Goal: Information Seeking & Learning: Learn about a topic

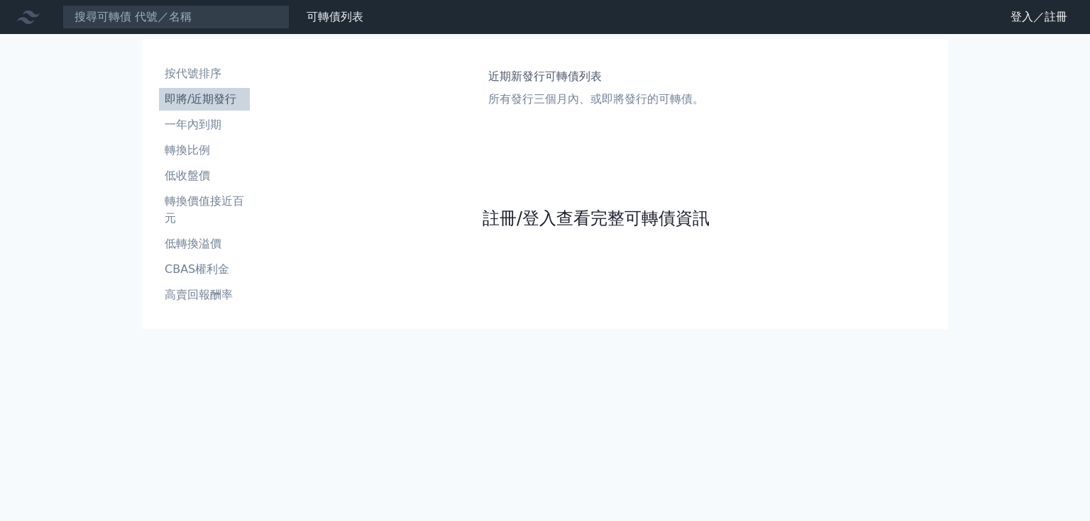
click at [363, 218] on link "註冊/登入查看完整可轉債資訊" at bounding box center [595, 218] width 227 height 23
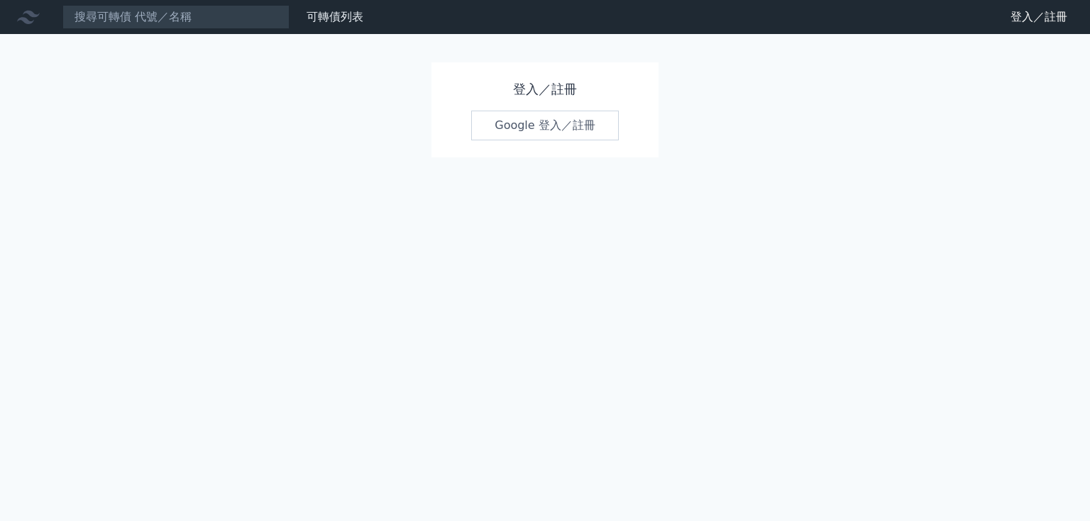
click at [363, 133] on link "Google 登入／註冊" at bounding box center [545, 126] width 148 height 30
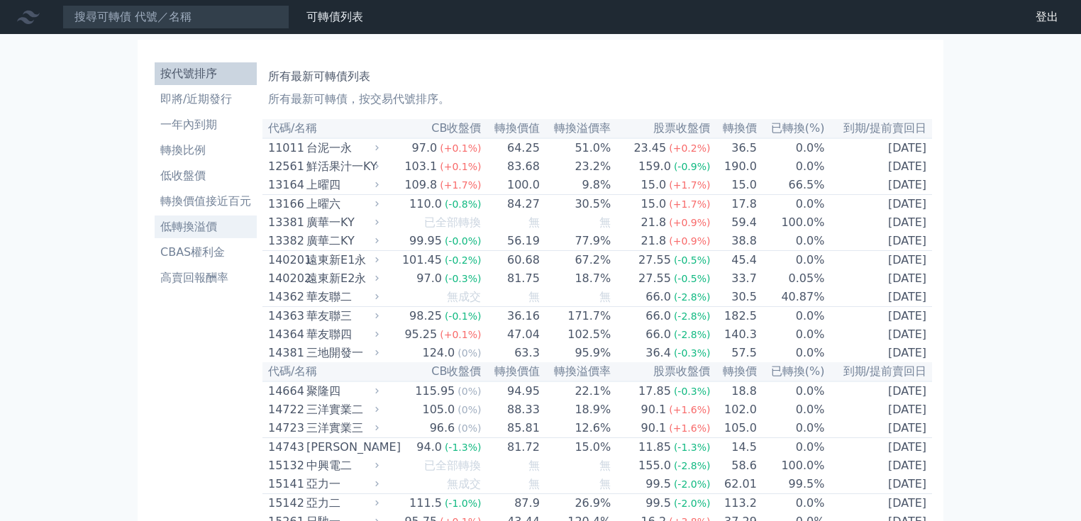
click at [193, 231] on li "低轉換溢價" at bounding box center [206, 227] width 102 height 17
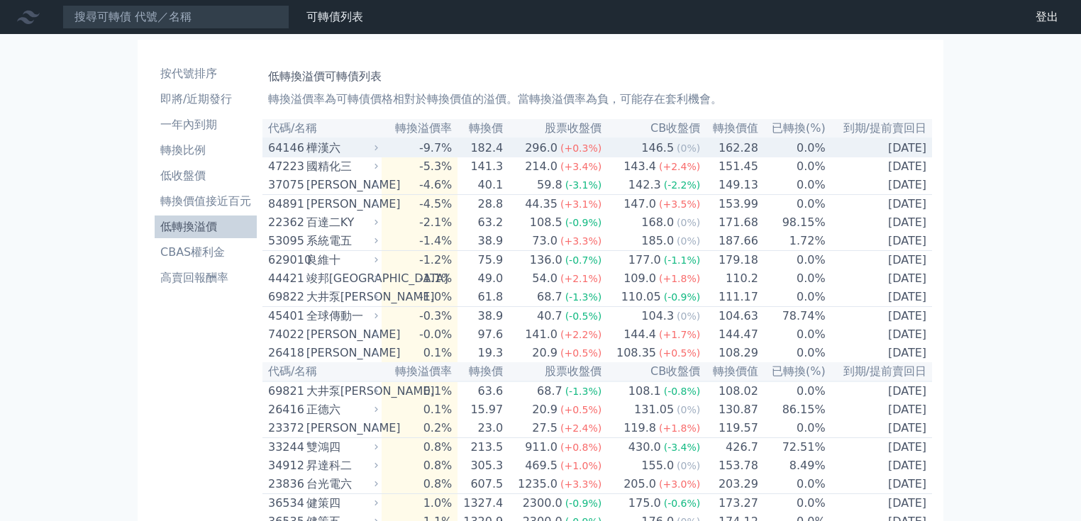
click at [378, 150] on icon at bounding box center [377, 147] width 4 height 5
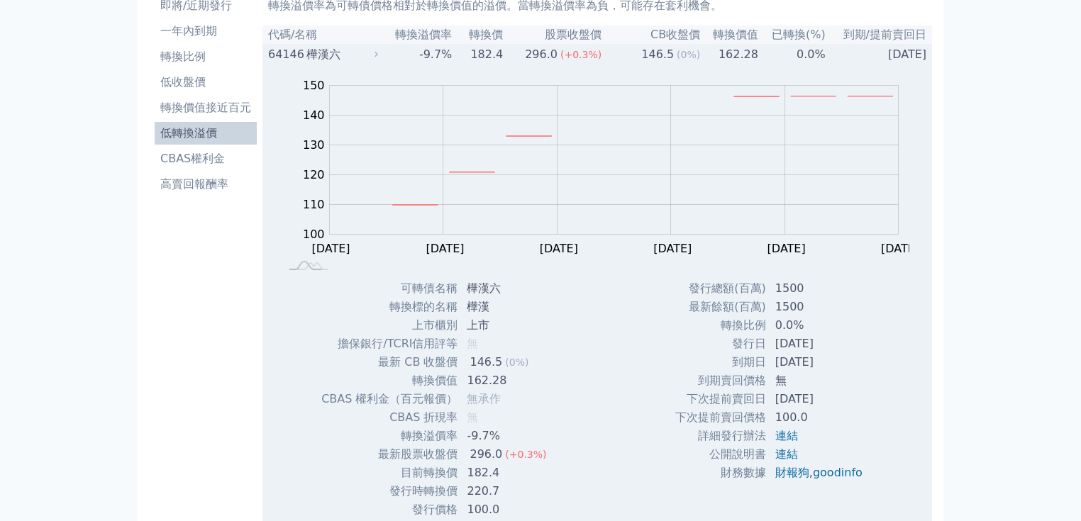
scroll to position [114, 0]
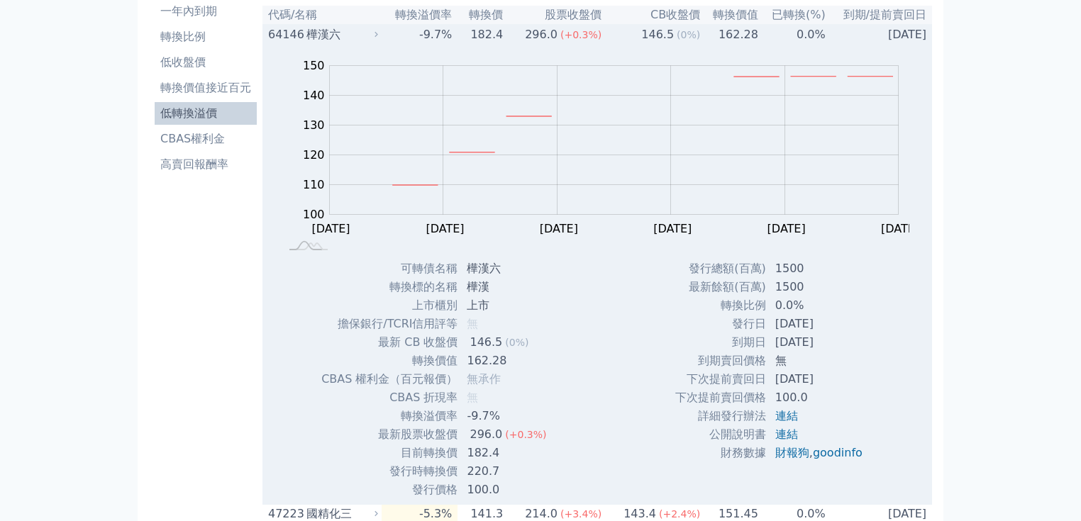
click at [372, 37] on div "樺漢六" at bounding box center [340, 34] width 69 height 17
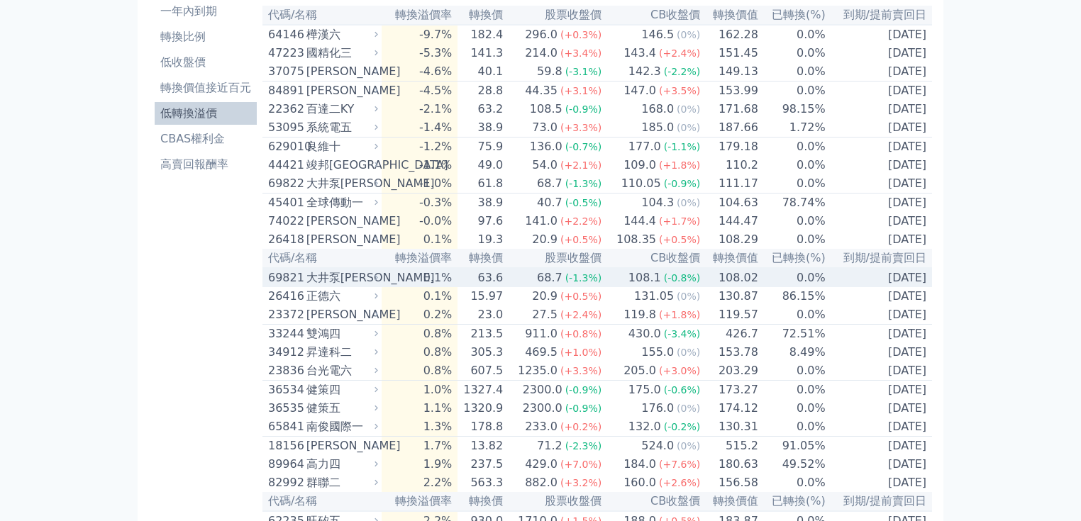
click at [362, 287] on div "大井泵[PERSON_NAME]" at bounding box center [340, 278] width 69 height 17
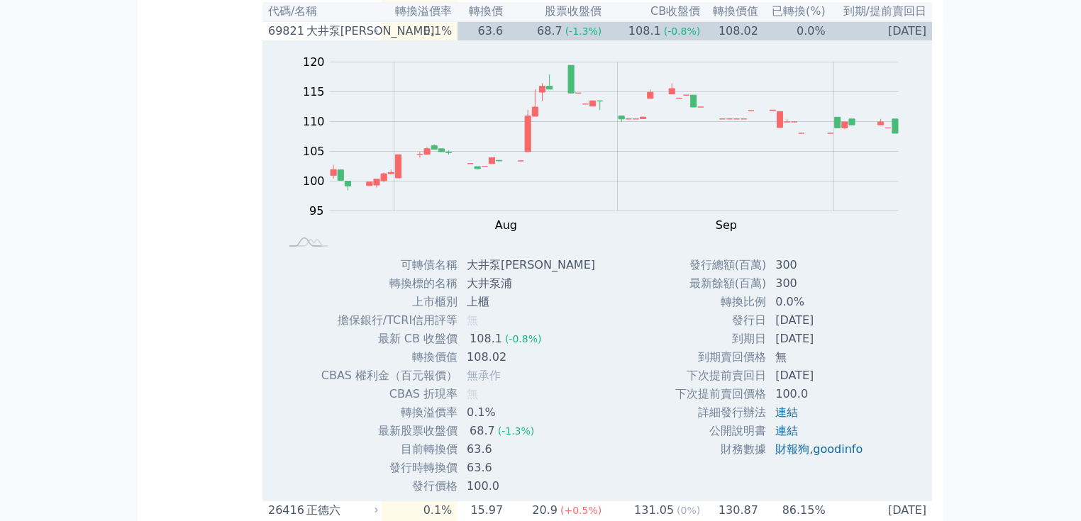
scroll to position [397, 0]
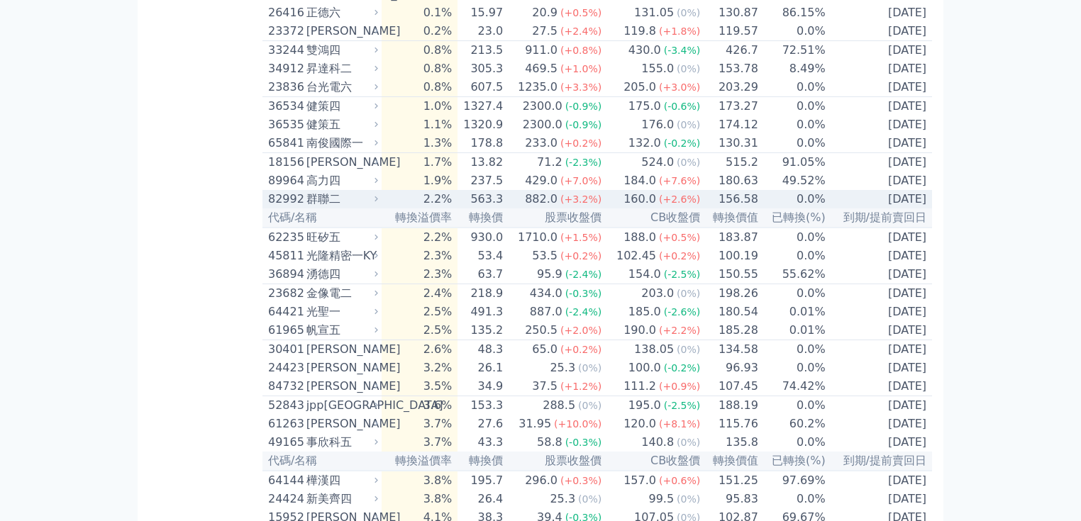
click at [352, 208] on div "群聯二" at bounding box center [340, 199] width 69 height 17
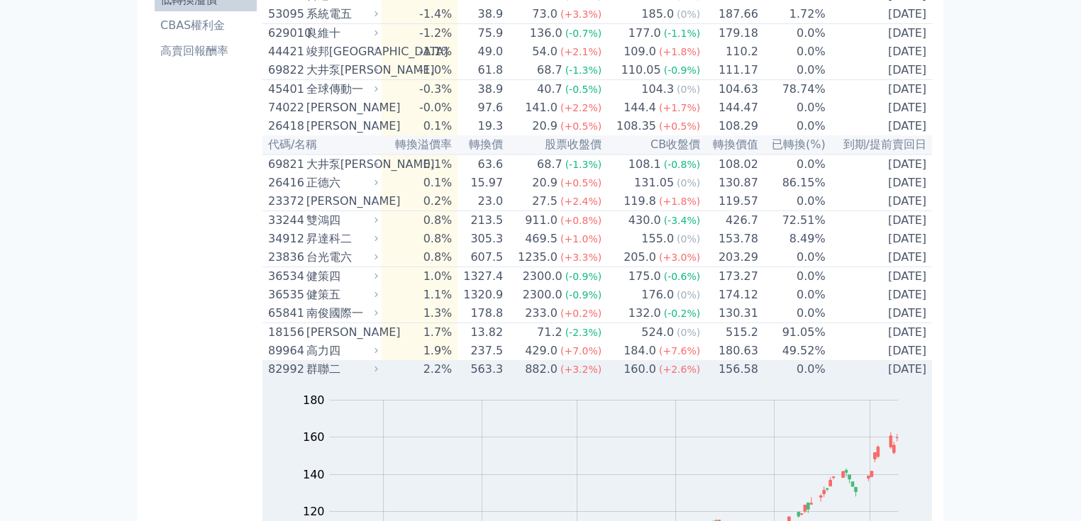
scroll to position [170, 0]
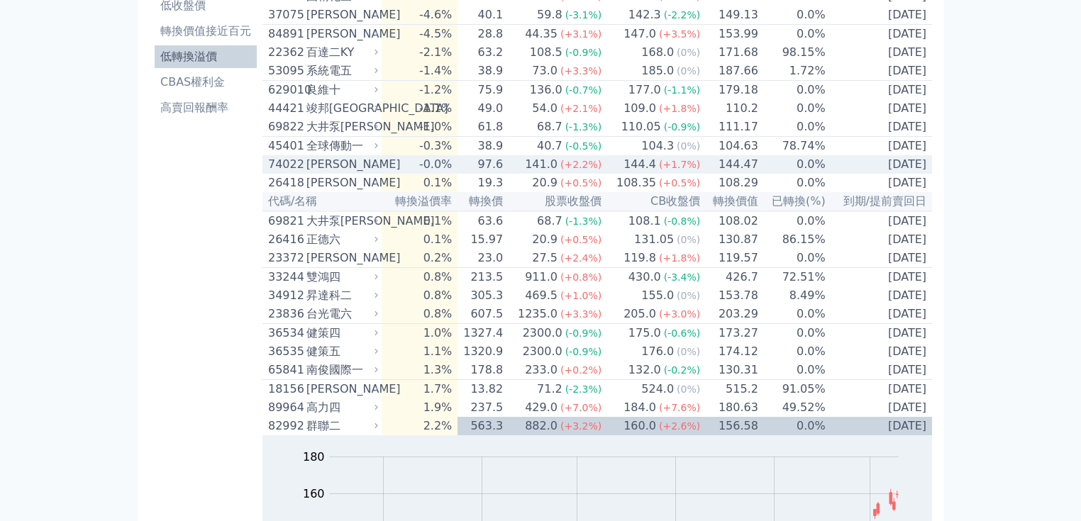
click at [370, 173] on div "[PERSON_NAME]" at bounding box center [340, 164] width 69 height 17
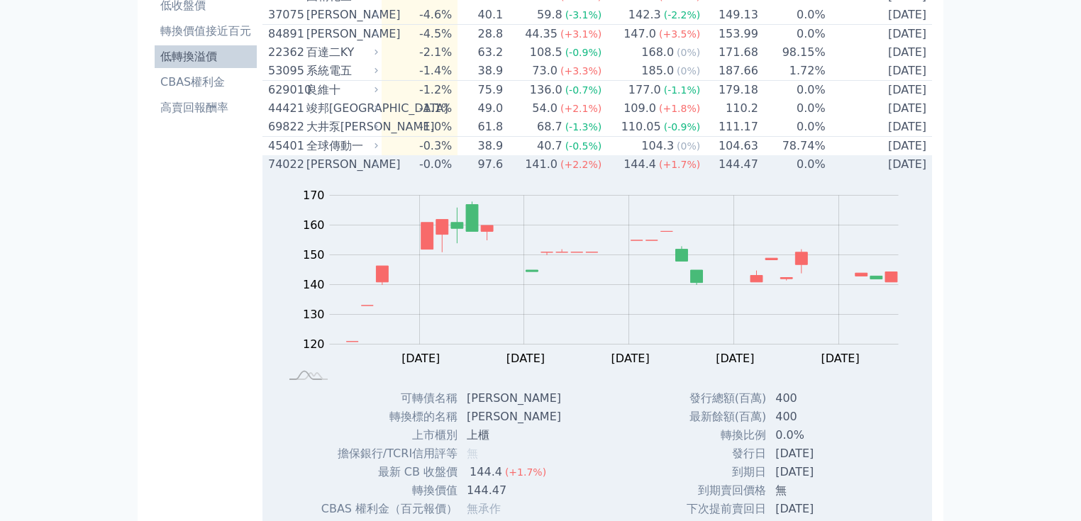
click at [337, 173] on div "[PERSON_NAME]" at bounding box center [340, 164] width 69 height 17
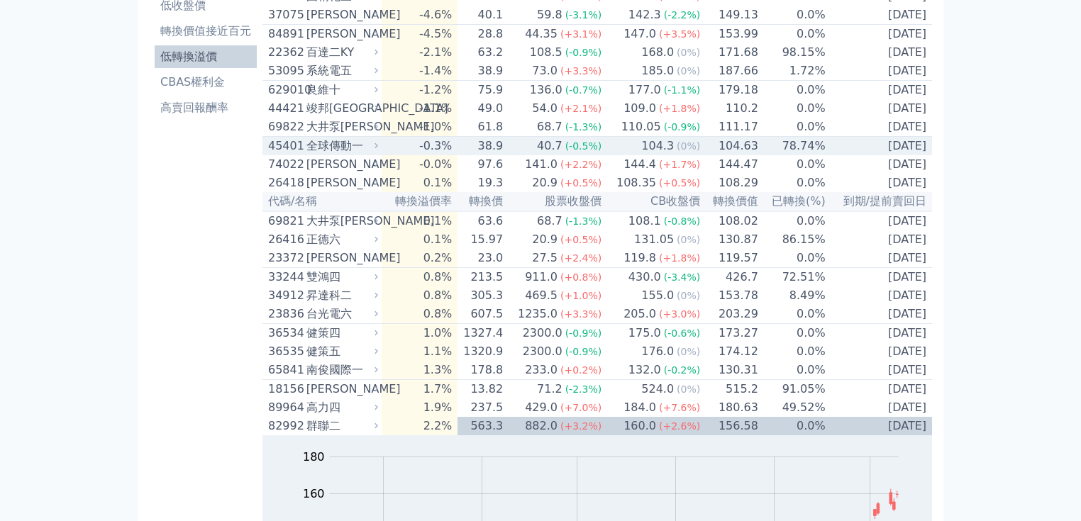
click at [350, 155] on div "全球傳動一" at bounding box center [340, 146] width 69 height 17
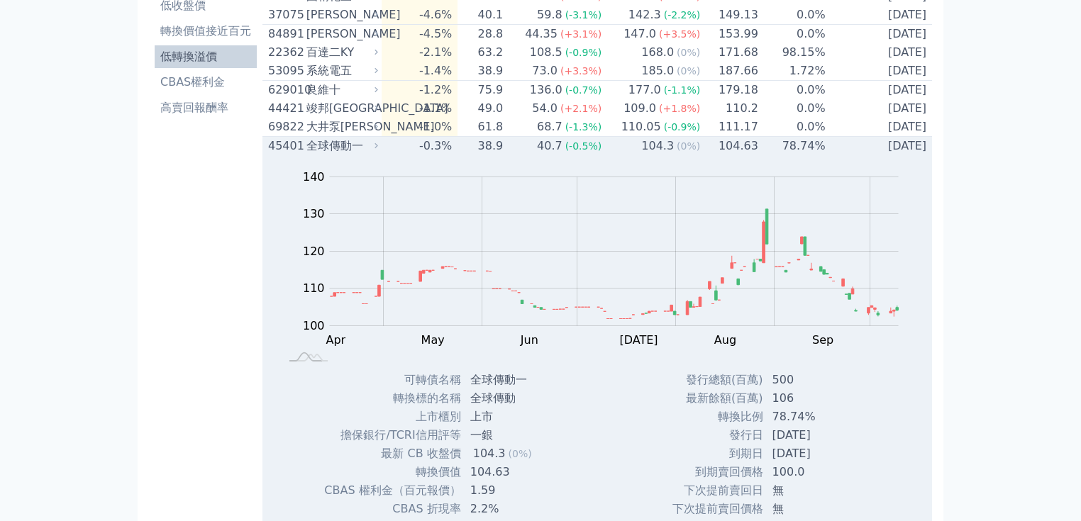
click at [350, 155] on div "全球傳動一" at bounding box center [340, 146] width 69 height 17
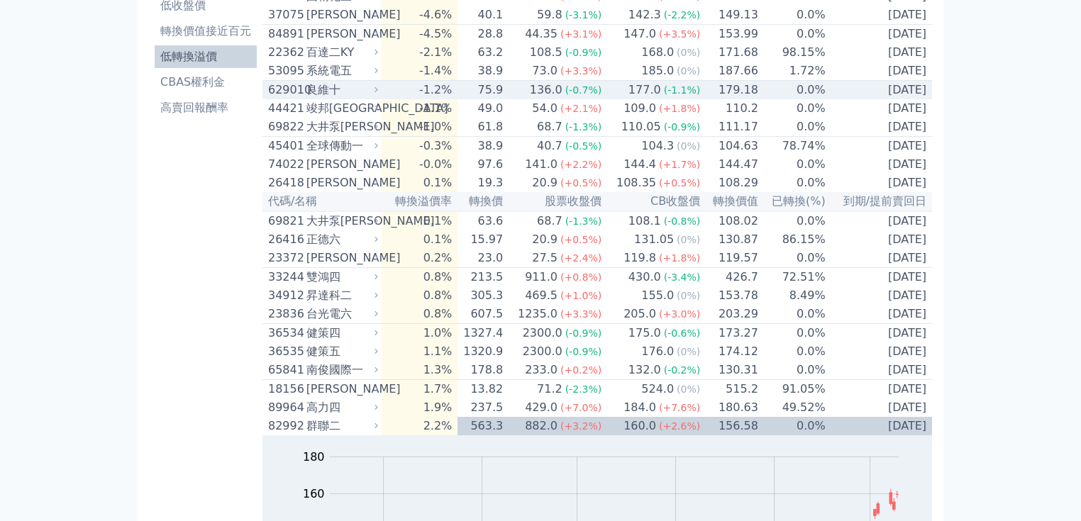
click at [344, 99] on div "良維十" at bounding box center [340, 90] width 69 height 17
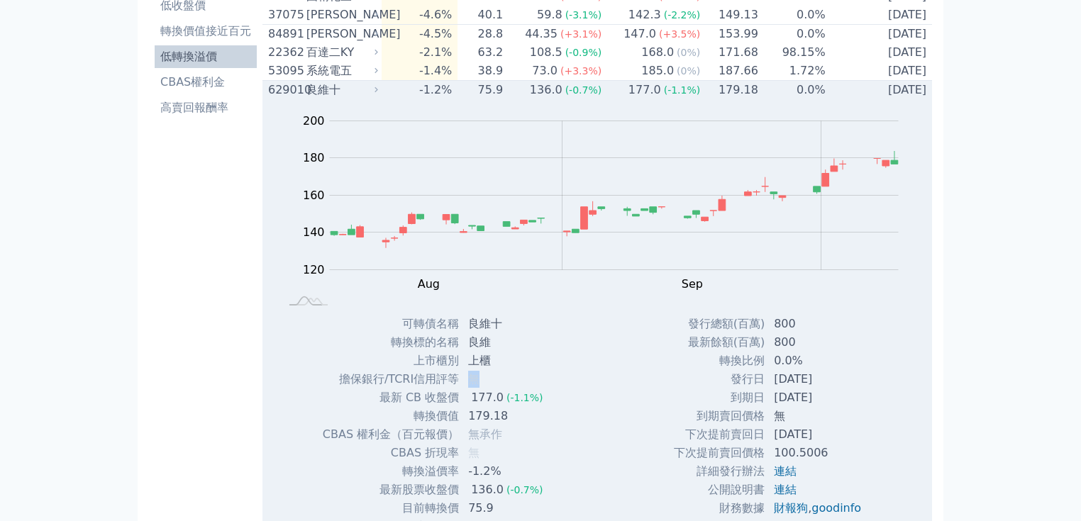
drag, startPoint x: 539, startPoint y: 390, endPoint x: 458, endPoint y: 386, distance: 81.7
click at [458, 386] on tr "擔保銀行/TCRI信用評等 無" at bounding box center [438, 379] width 233 height 18
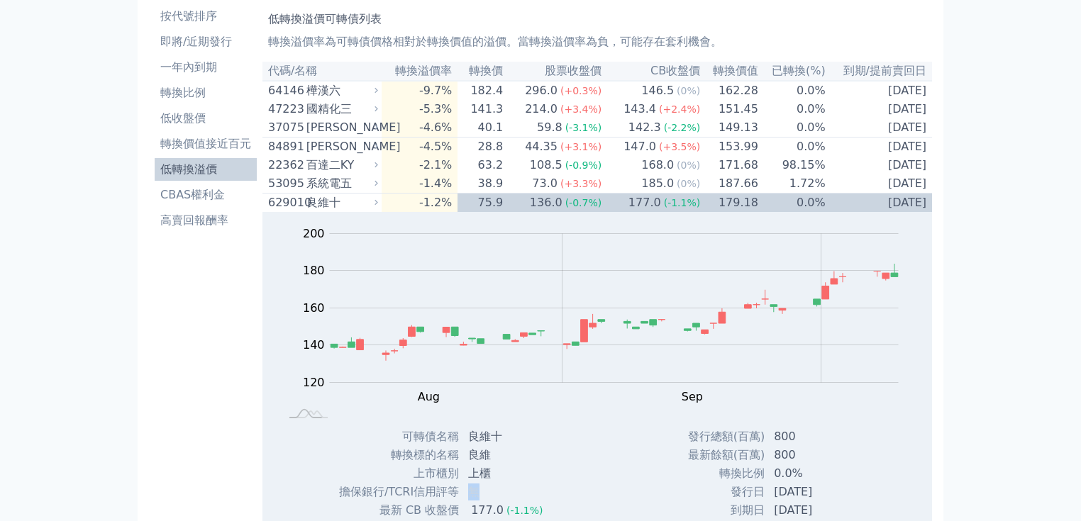
scroll to position [57, 0]
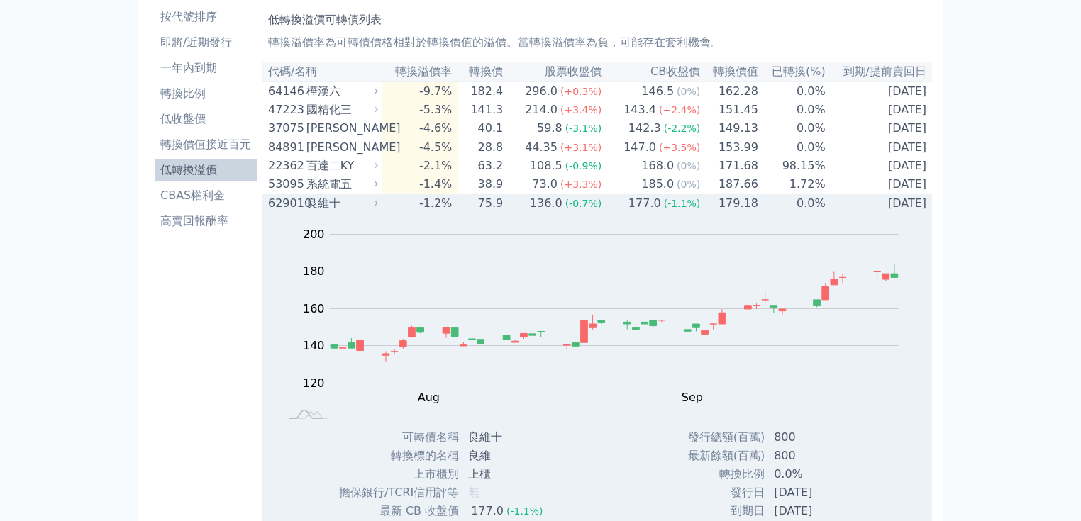
click at [352, 212] on div "良維十" at bounding box center [340, 203] width 69 height 17
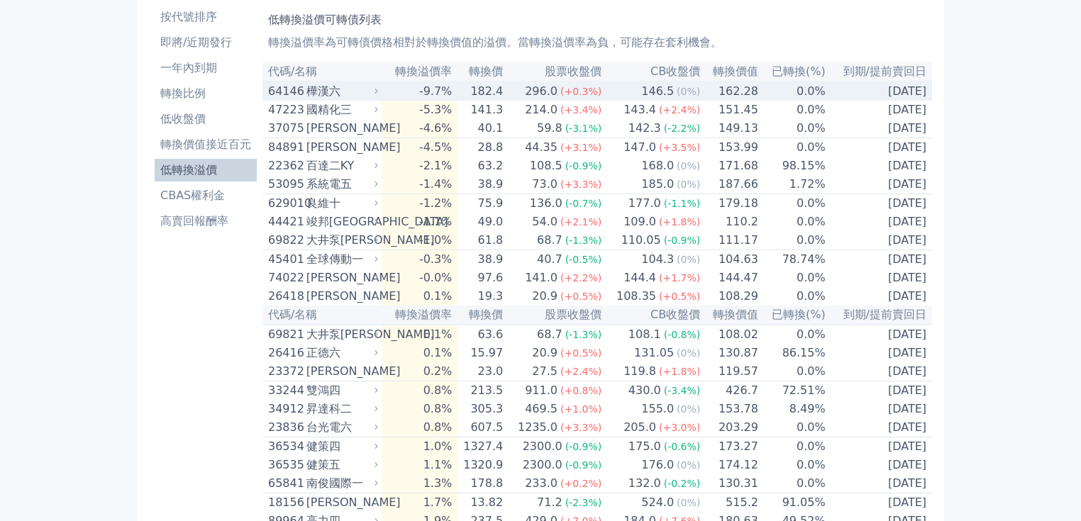
click at [343, 95] on div "樺漢六" at bounding box center [340, 91] width 69 height 17
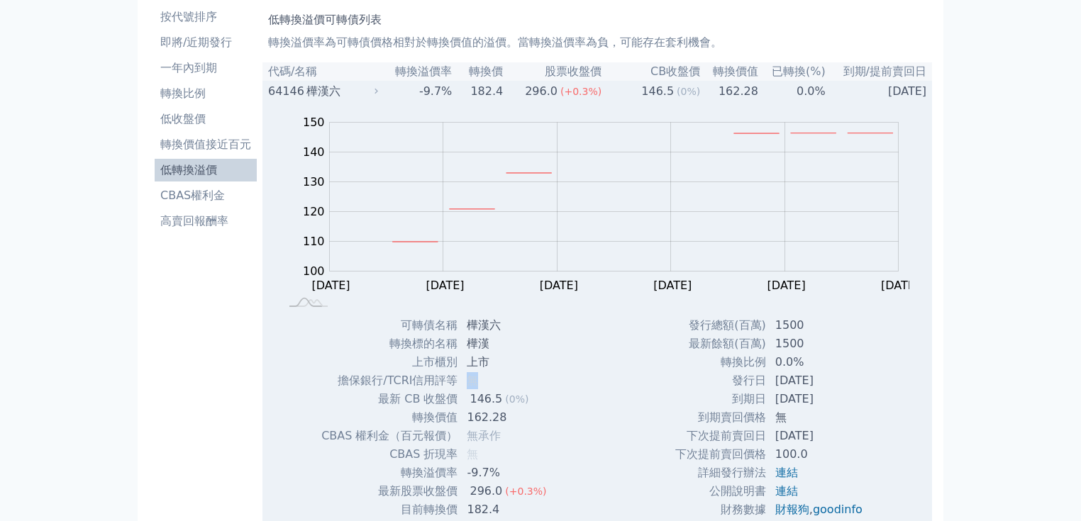
drag, startPoint x: 507, startPoint y: 379, endPoint x: 460, endPoint y: 381, distance: 46.9
click at [460, 381] on td "無" at bounding box center [507, 381] width 99 height 18
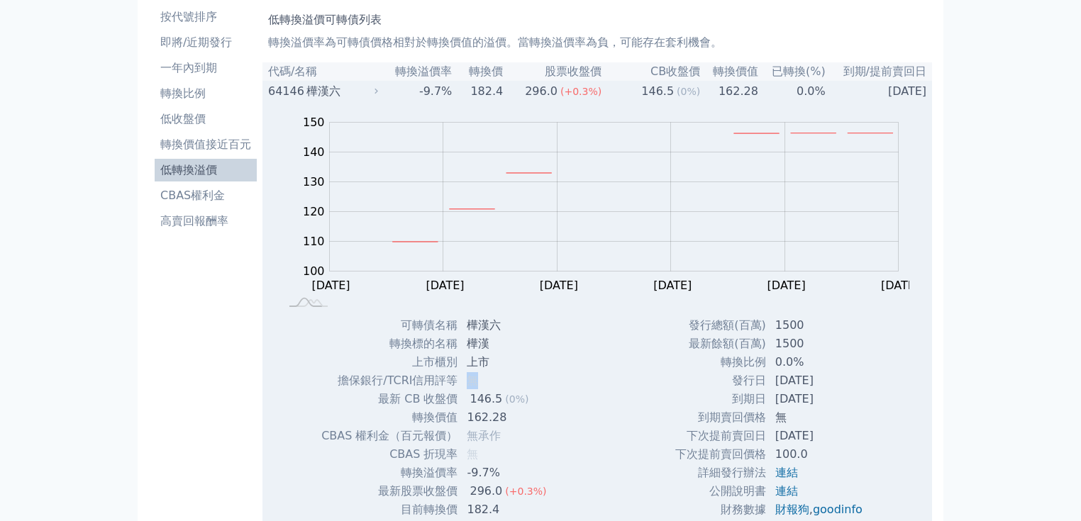
drag, startPoint x: 475, startPoint y: 383, endPoint x: 464, endPoint y: 384, distance: 11.4
click at [464, 384] on td "無" at bounding box center [507, 381] width 99 height 18
click at [323, 97] on div "樺漢六" at bounding box center [340, 91] width 69 height 17
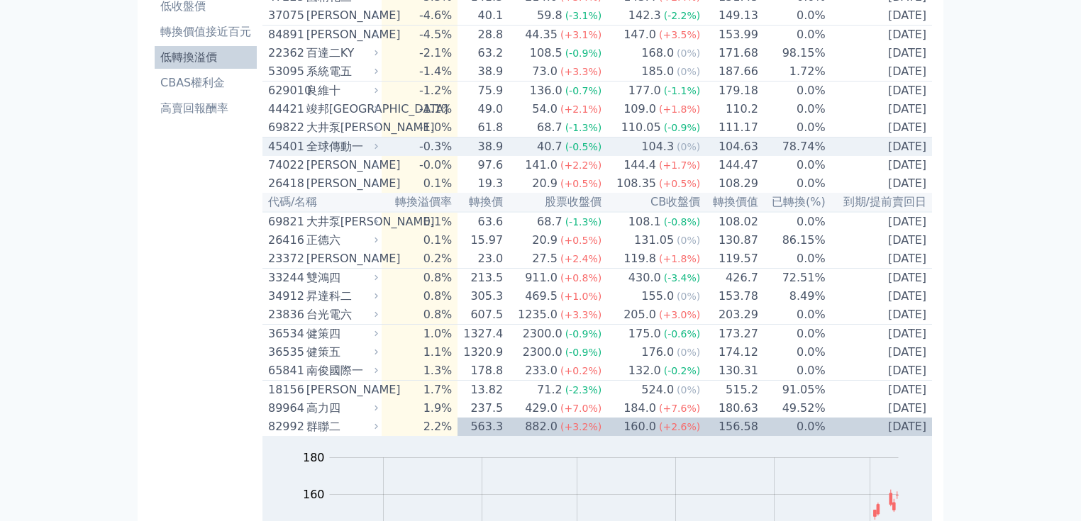
scroll to position [170, 0]
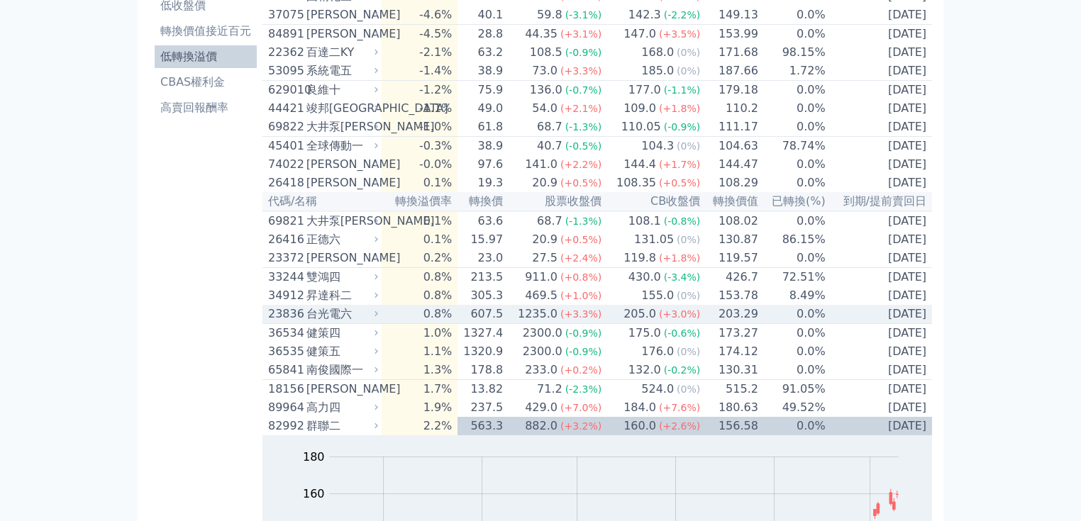
click at [352, 323] on div "台光電六" at bounding box center [340, 314] width 69 height 17
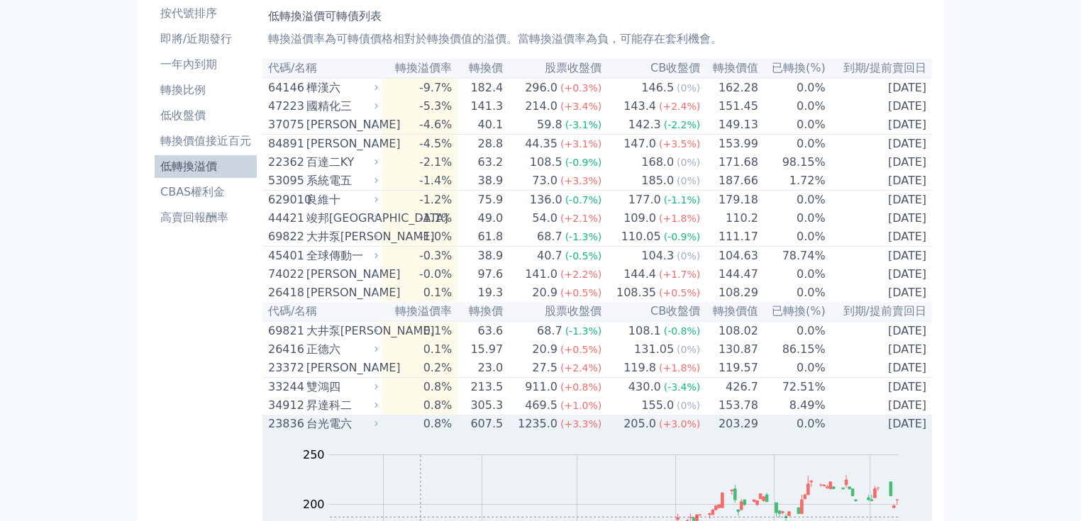
scroll to position [0, 0]
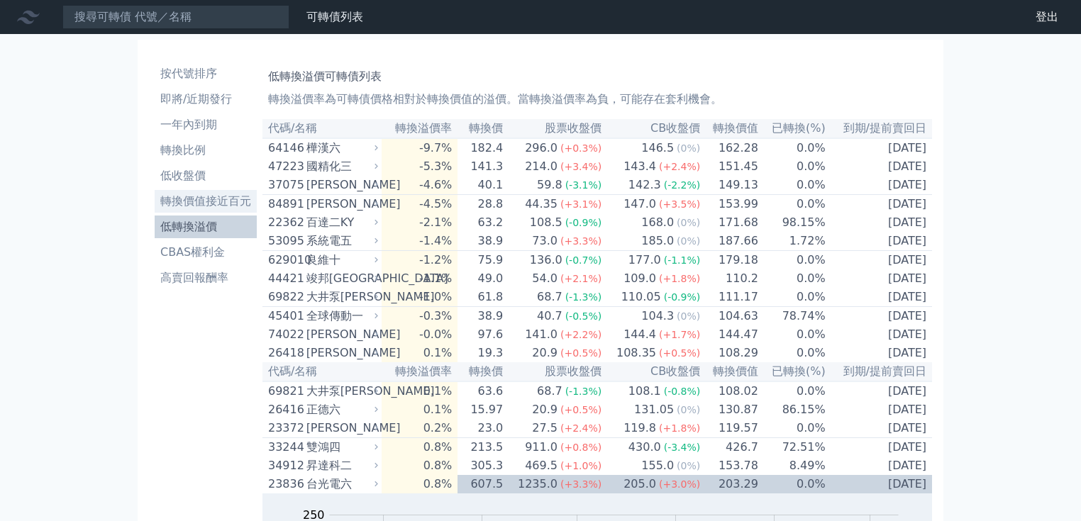
click at [204, 204] on li "轉換價值接近百元" at bounding box center [206, 201] width 102 height 17
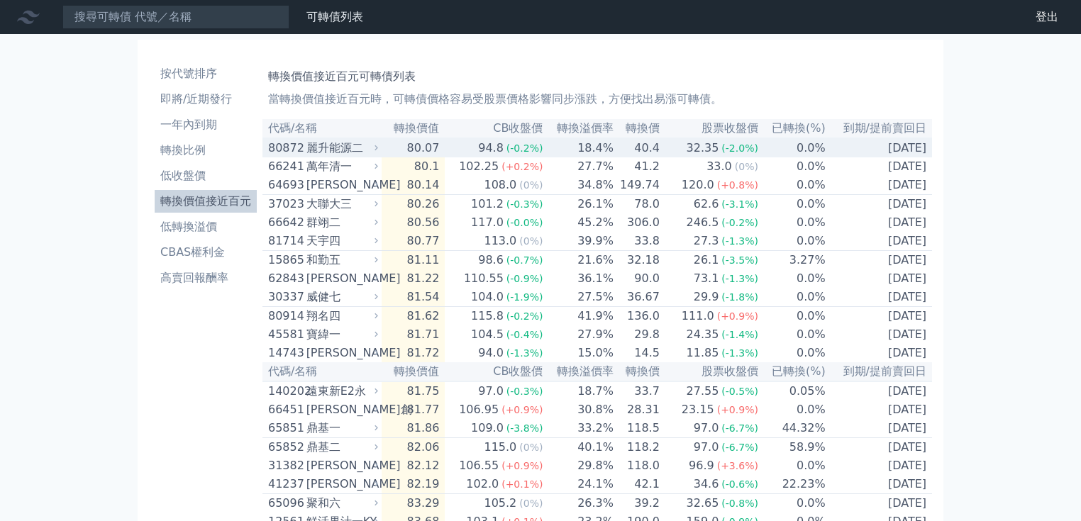
click at [375, 149] on div "麗升能源二" at bounding box center [340, 148] width 69 height 17
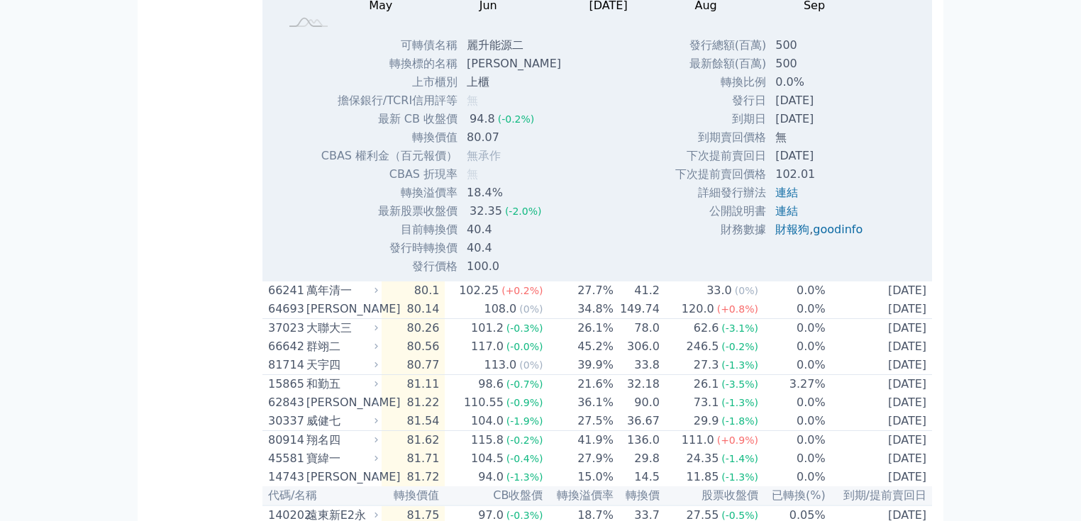
scroll to position [341, 0]
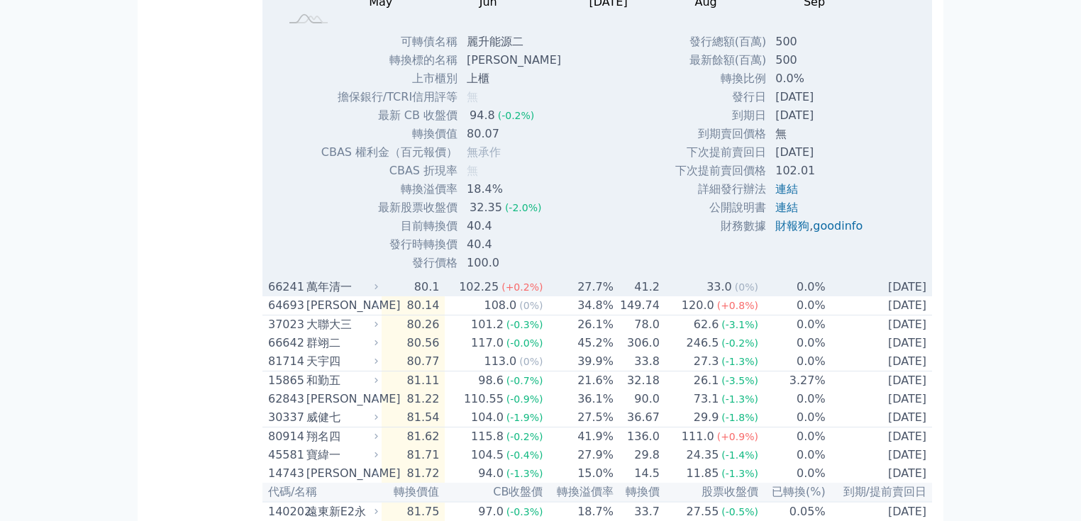
click at [380, 292] on icon at bounding box center [376, 286] width 9 height 9
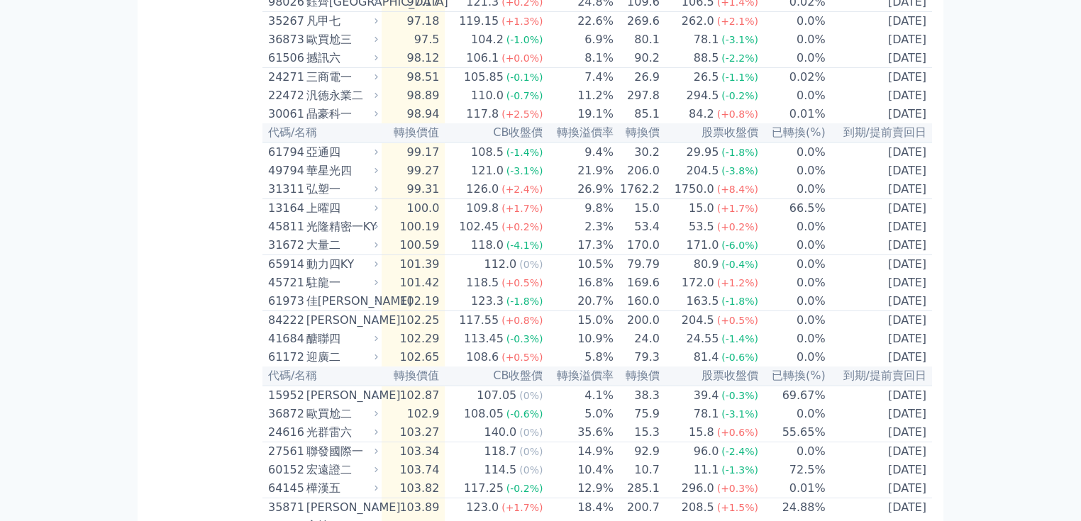
scroll to position [2895, 0]
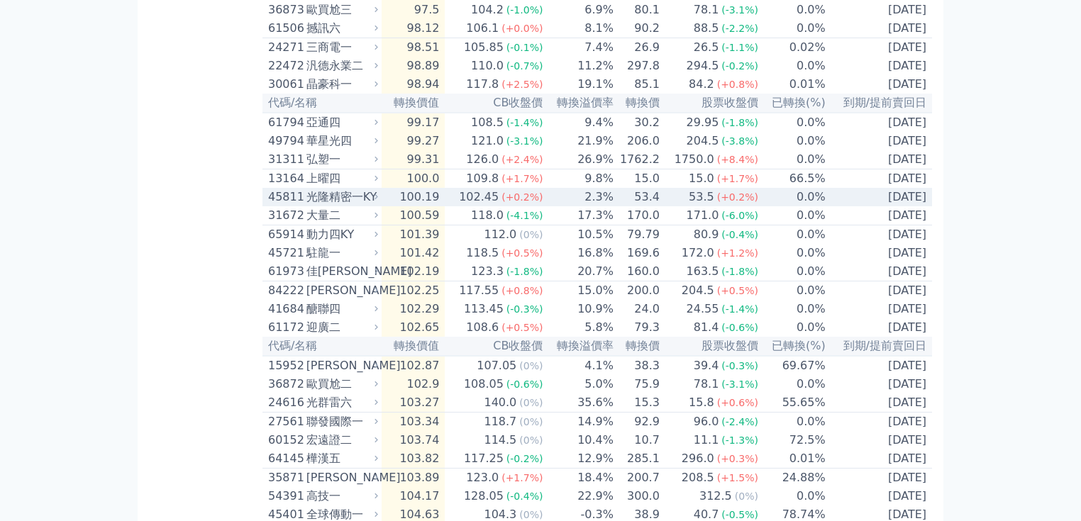
click at [378, 199] on icon at bounding box center [377, 196] width 4 height 5
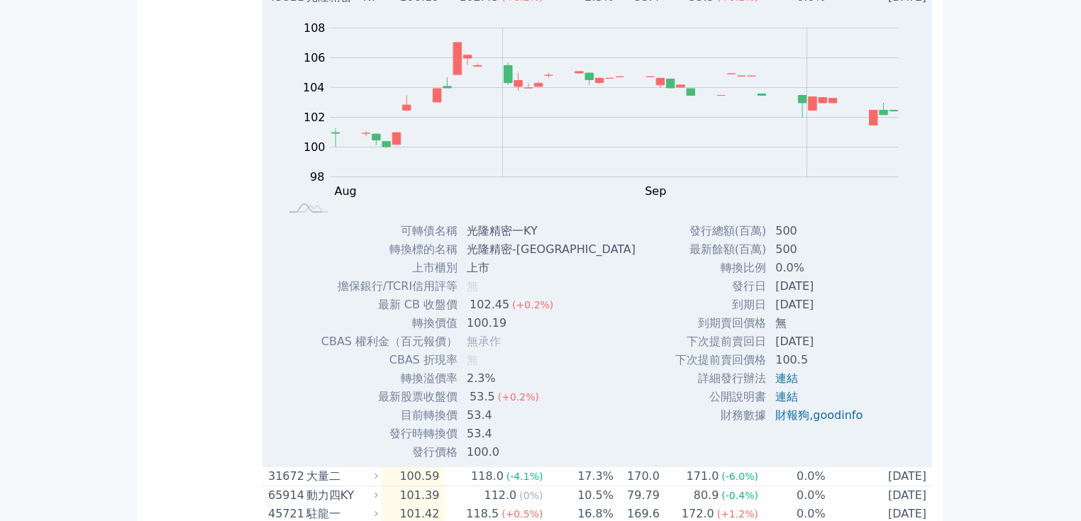
scroll to position [3065, 0]
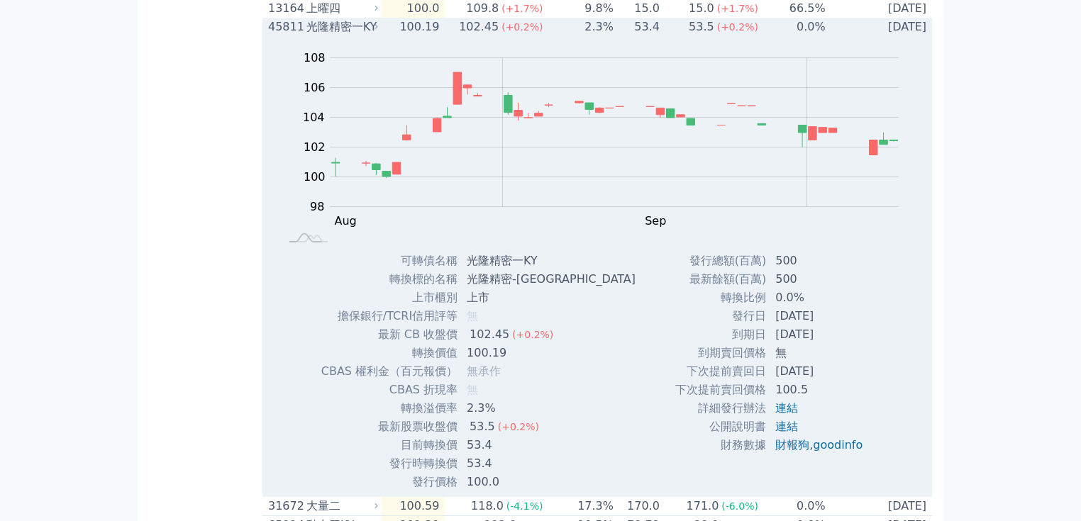
click at [352, 35] on div "光隆精密一KY" at bounding box center [340, 26] width 69 height 17
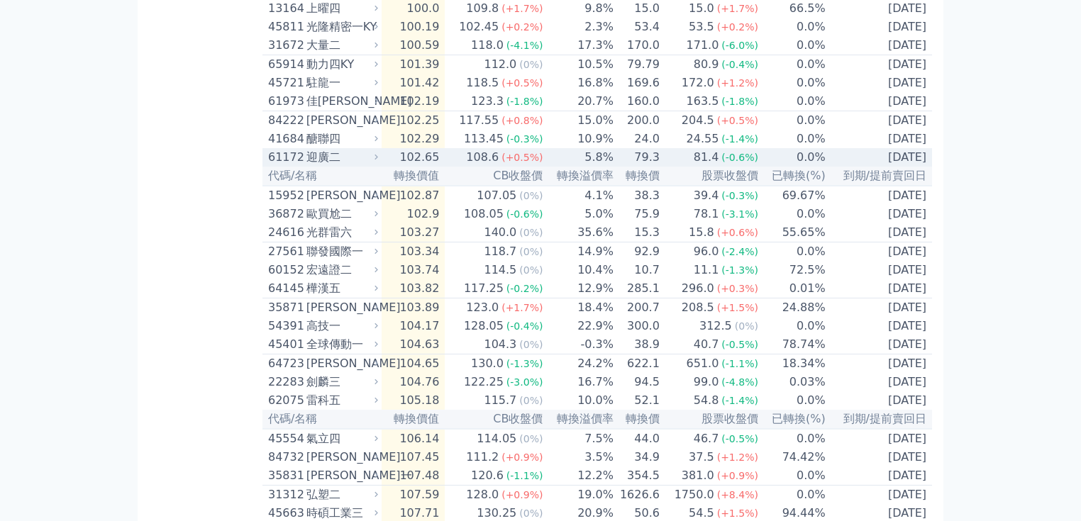
click at [325, 166] on div "迎廣二" at bounding box center [340, 157] width 69 height 17
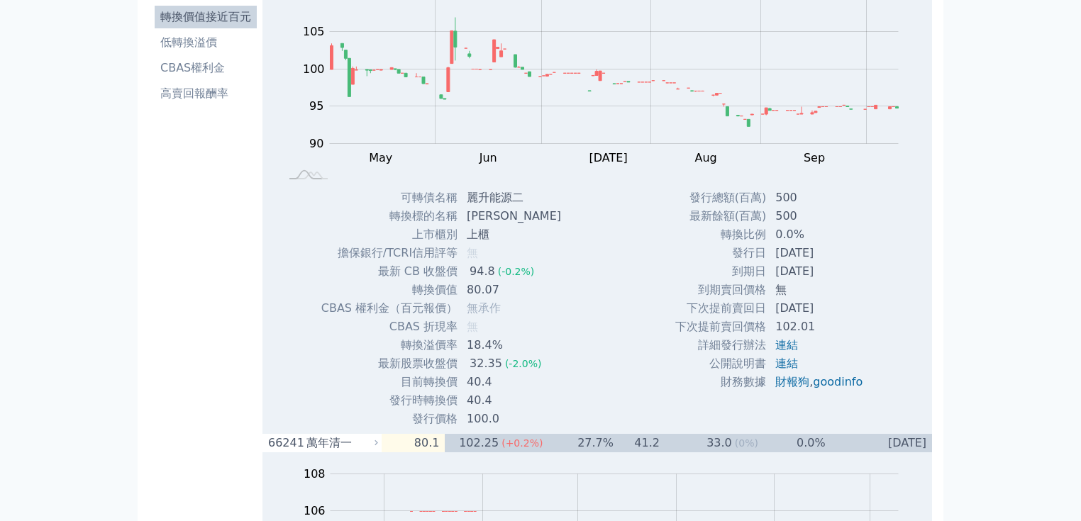
scroll to position [0, 0]
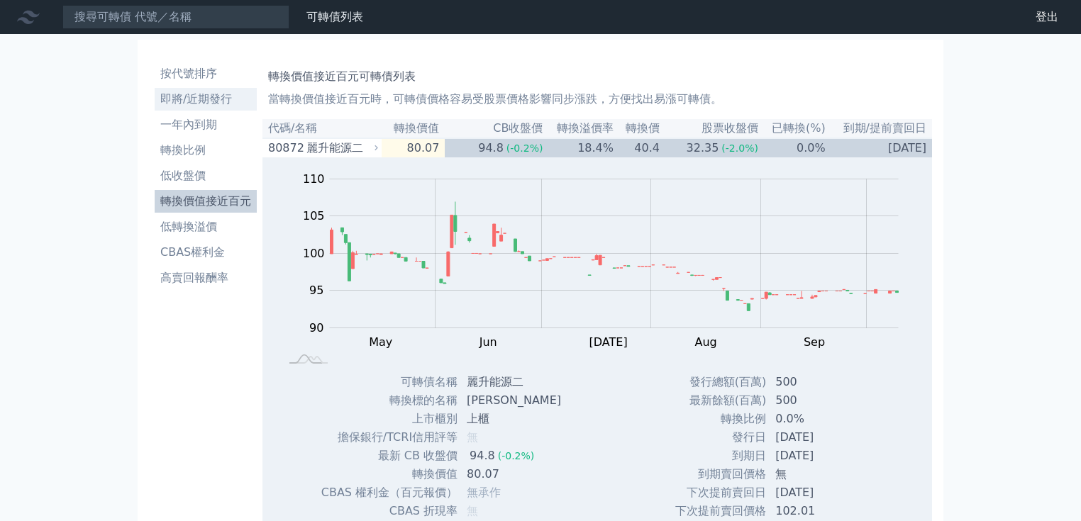
click at [175, 94] on li "即將/近期發行" at bounding box center [206, 99] width 102 height 17
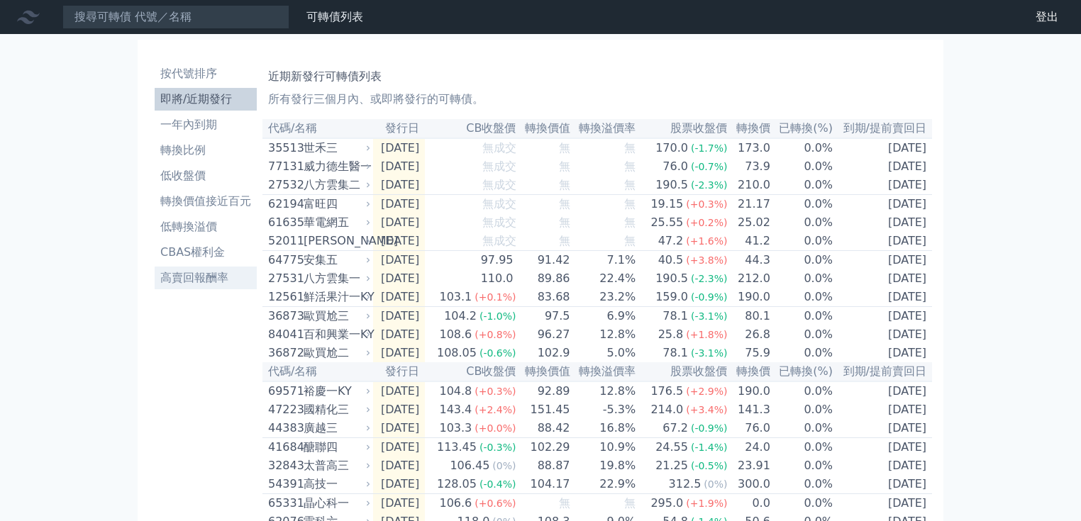
click at [198, 279] on li "高賣回報酬率" at bounding box center [206, 278] width 102 height 17
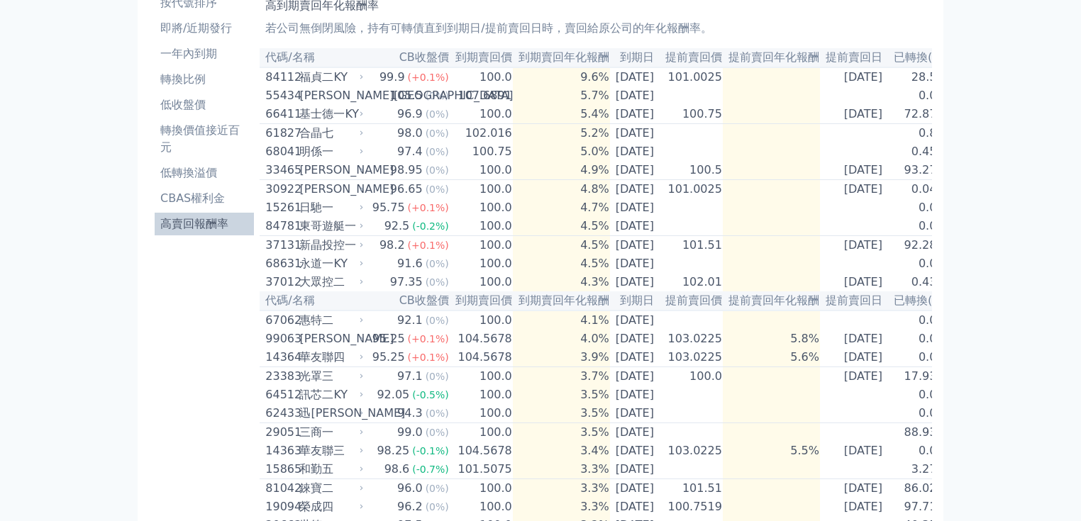
scroll to position [56, 0]
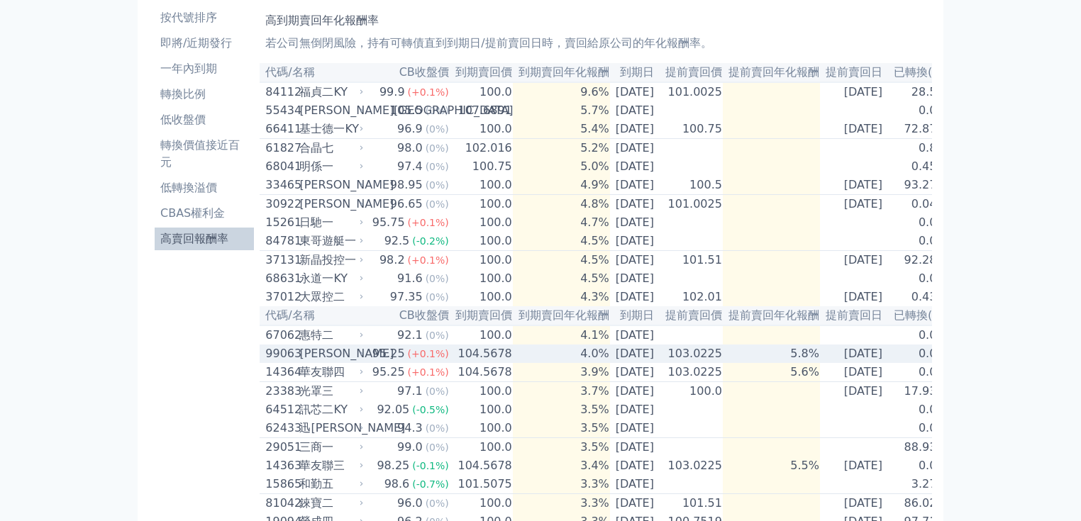
click at [294, 363] on div "99063" at bounding box center [280, 354] width 31 height 17
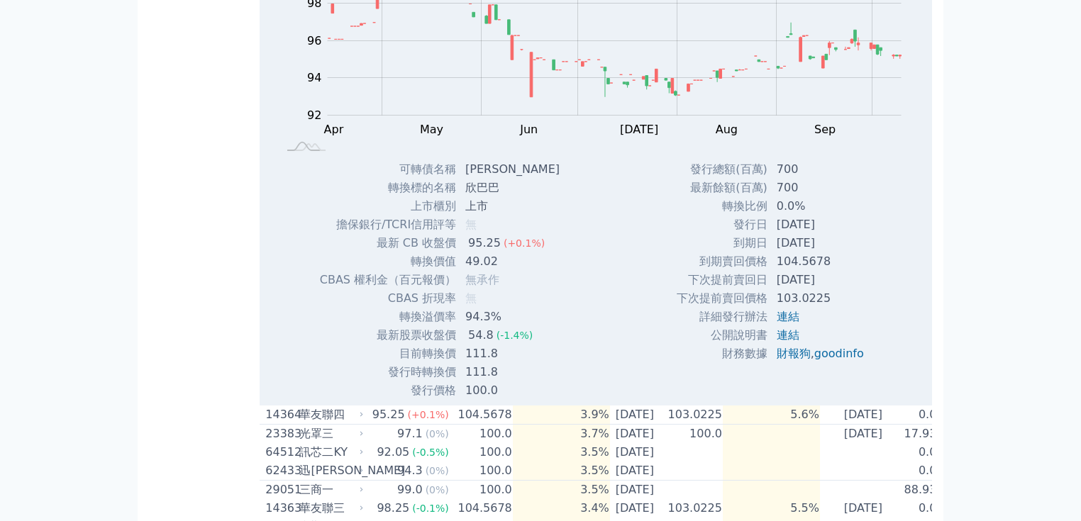
scroll to position [567, 0]
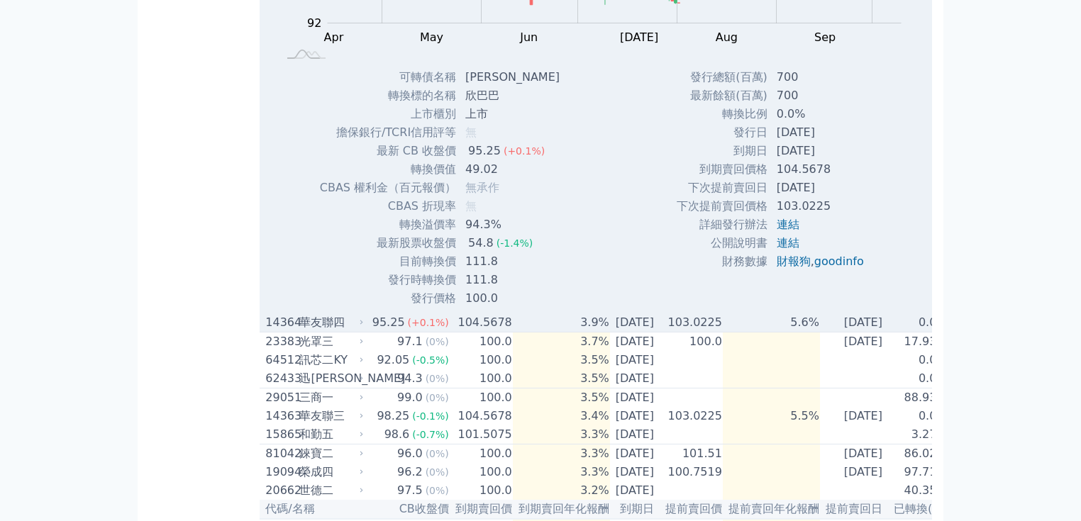
click at [316, 331] on div "華友聯四" at bounding box center [329, 322] width 61 height 17
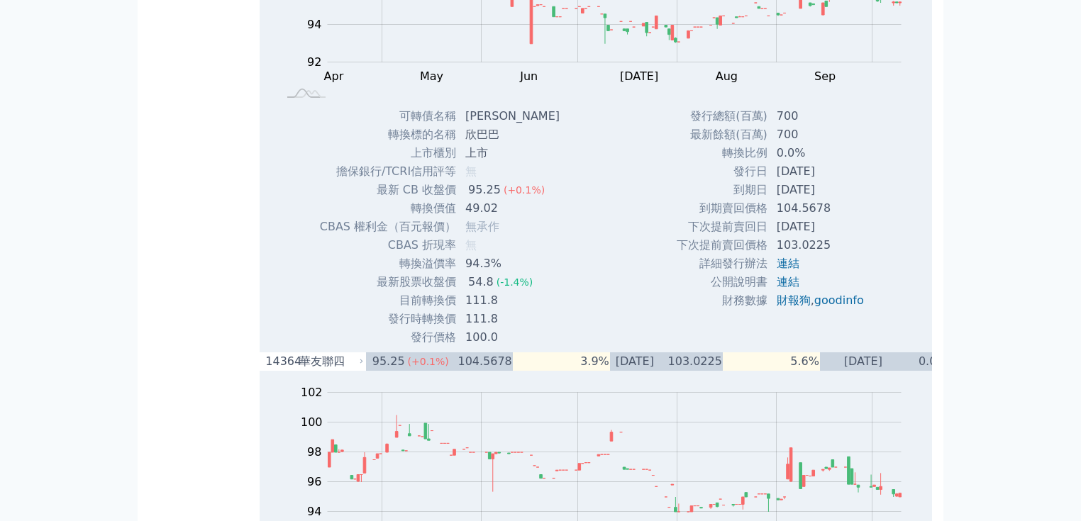
scroll to position [624, 0]
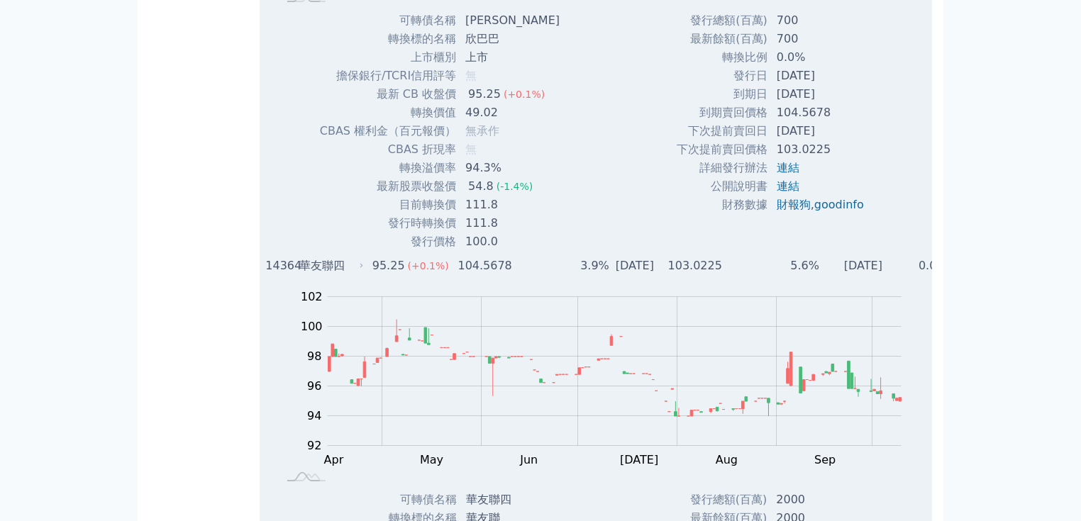
click at [312, 275] on div "華友聯四" at bounding box center [329, 266] width 61 height 17
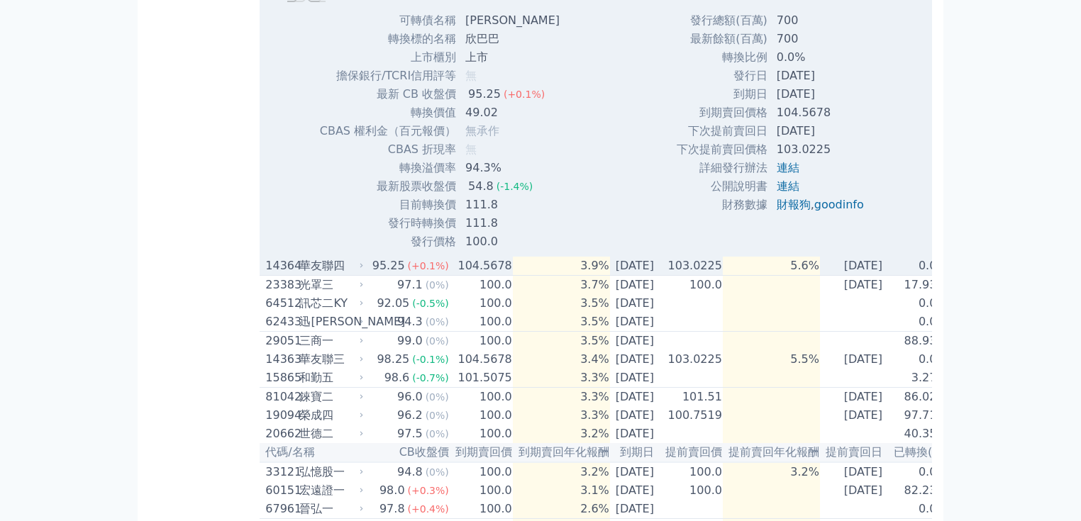
click at [312, 275] on div "華友聯四" at bounding box center [329, 266] width 61 height 17
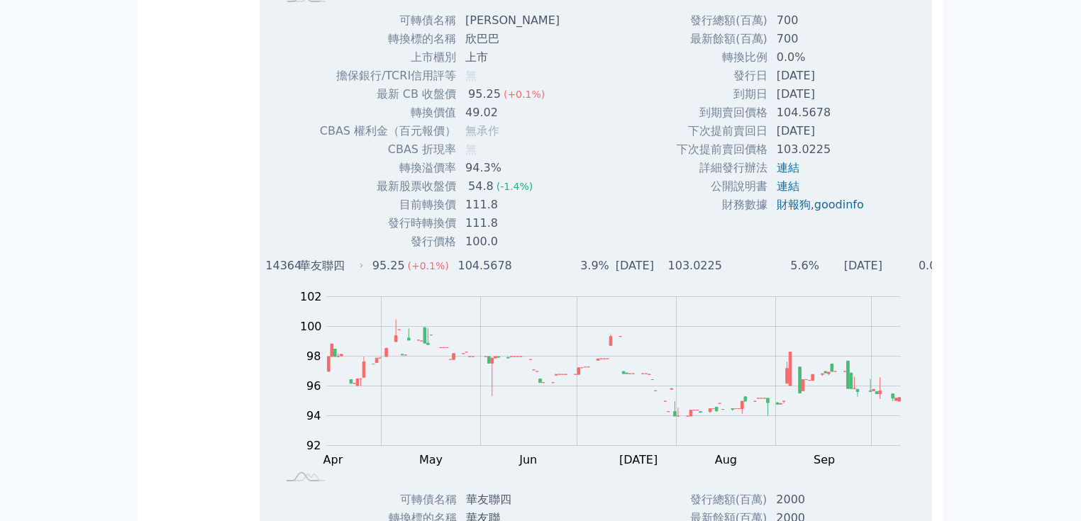
click at [312, 275] on div "華友聯四" at bounding box center [329, 266] width 61 height 17
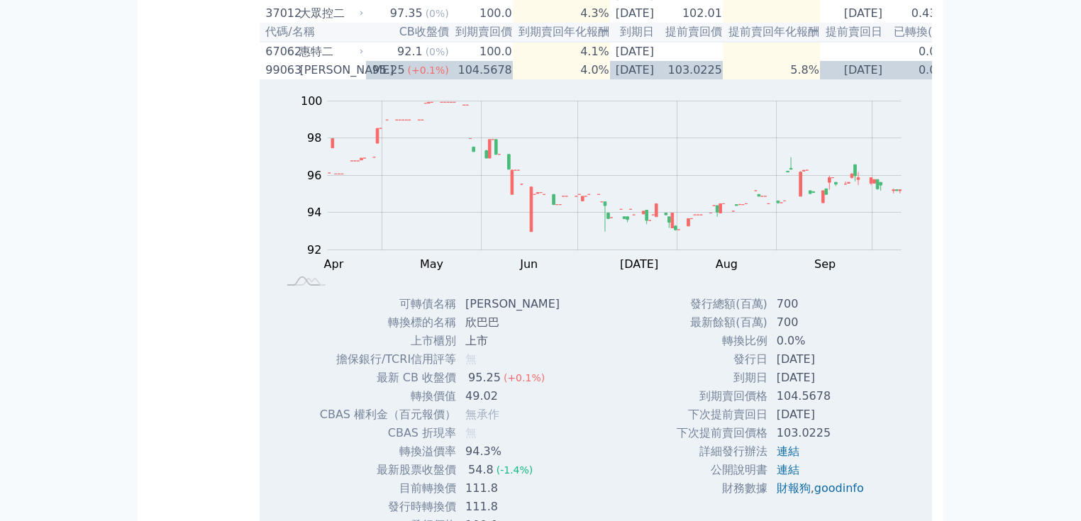
scroll to position [283, 0]
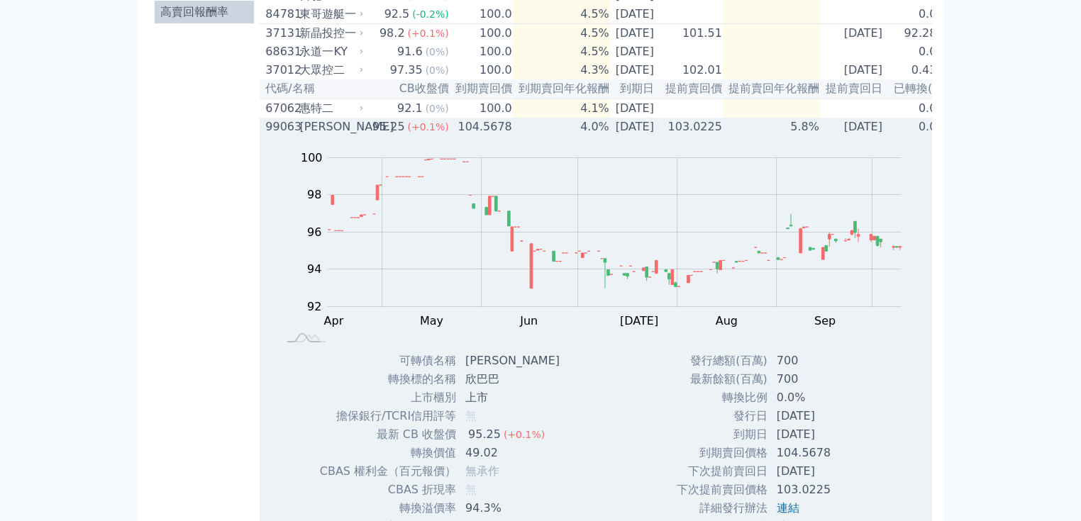
click at [342, 136] on div "[PERSON_NAME]" at bounding box center [329, 126] width 61 height 17
